Goal: Task Accomplishment & Management: Manage account settings

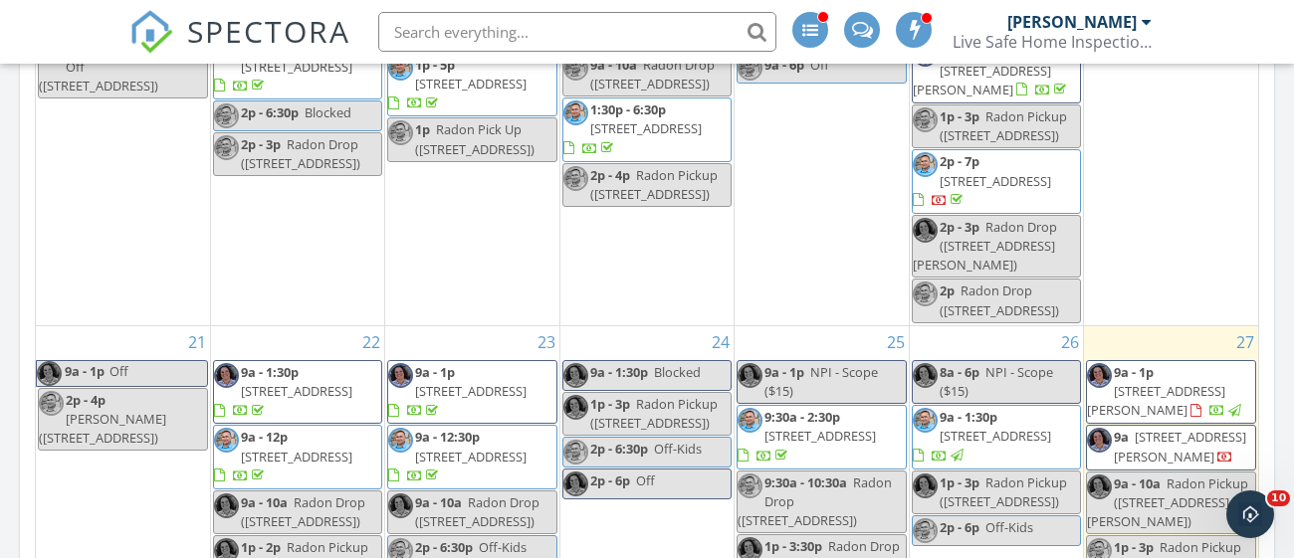
scroll to position [572, 0]
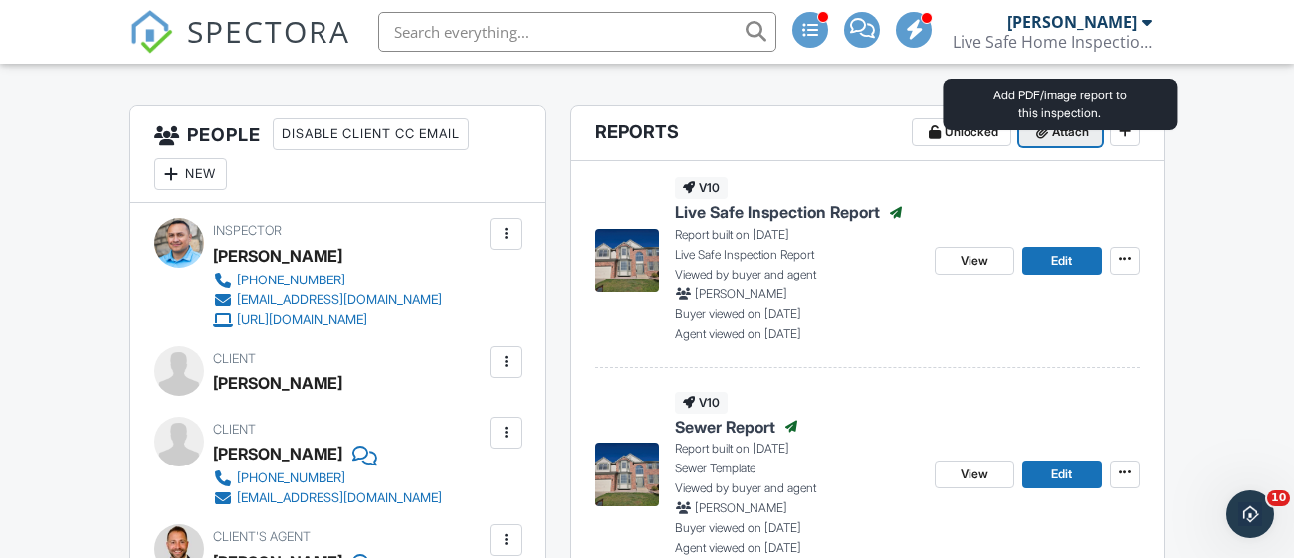
click at [1052, 146] on button "Attach" at bounding box center [1060, 132] width 83 height 28
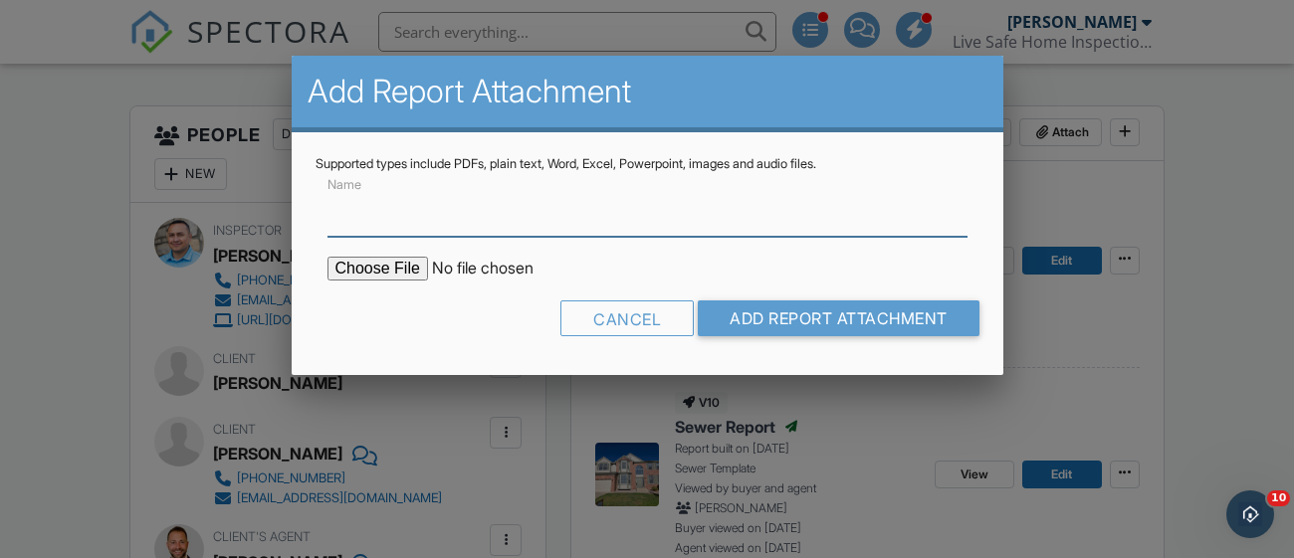
click at [482, 226] on input "Name" at bounding box center [647, 212] width 640 height 49
type input "Radon Report"
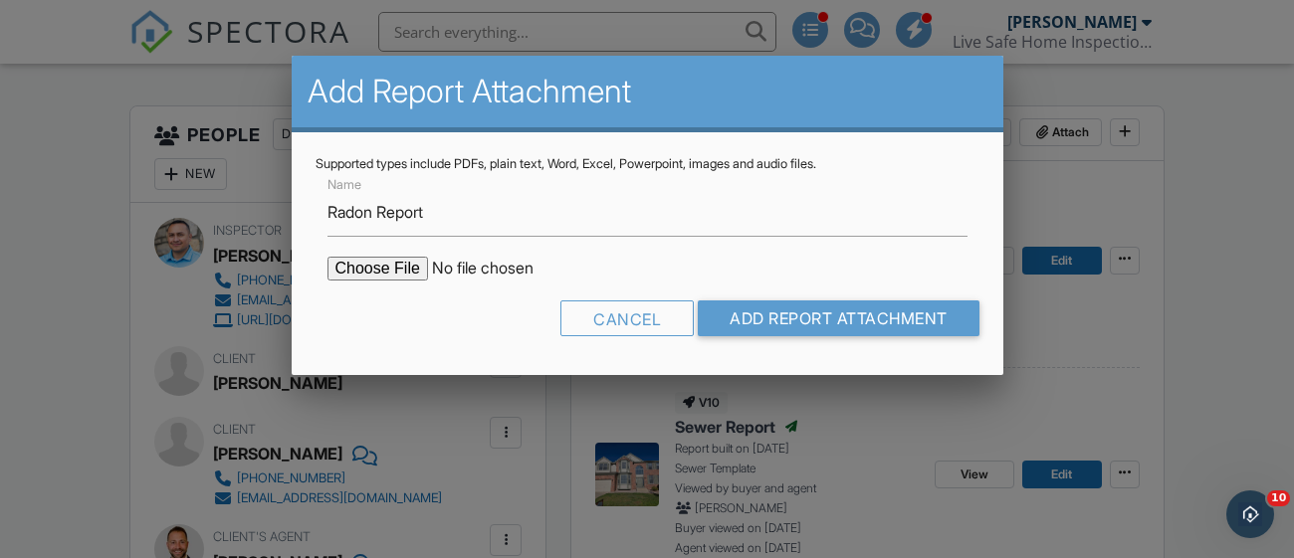
click at [420, 263] on input "file" at bounding box center [496, 269] width 338 height 24
